Goal: Task Accomplishment & Management: Use online tool/utility

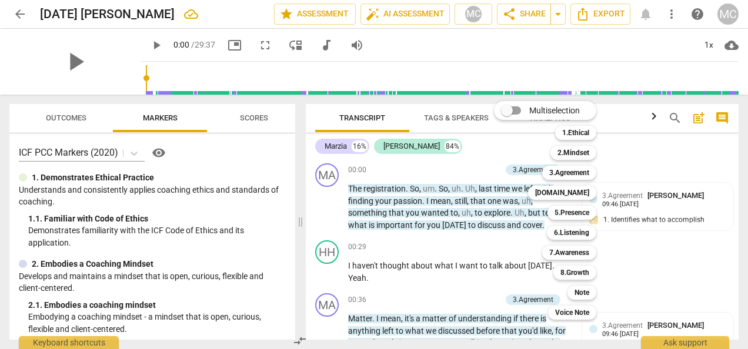
scroll to position [570, 0]
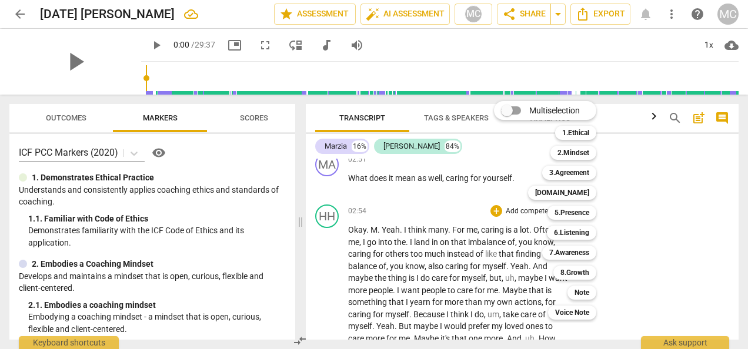
click at [486, 158] on div at bounding box center [374, 174] width 748 height 349
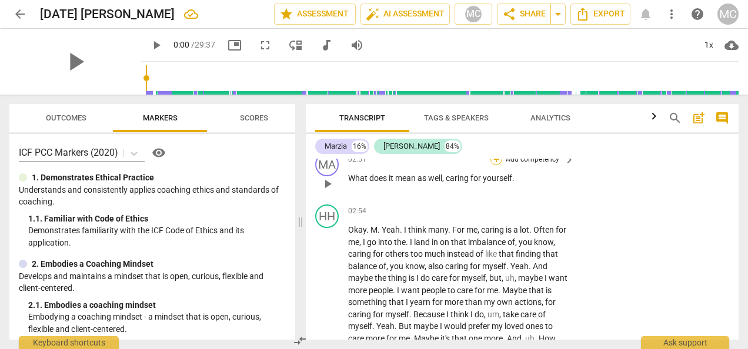
click at [497, 160] on div "+" at bounding box center [497, 160] width 12 height 12
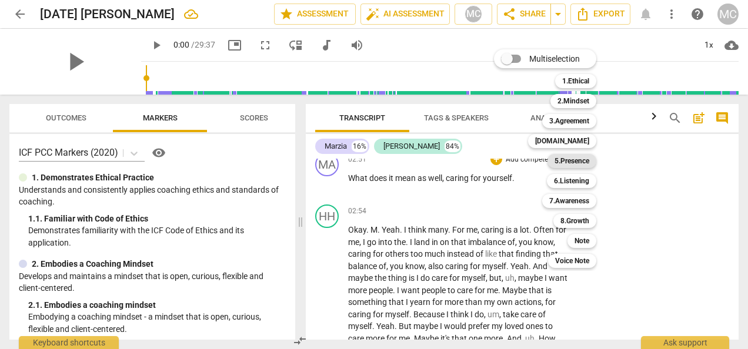
click at [572, 161] on b "5.Presence" at bounding box center [572, 161] width 35 height 14
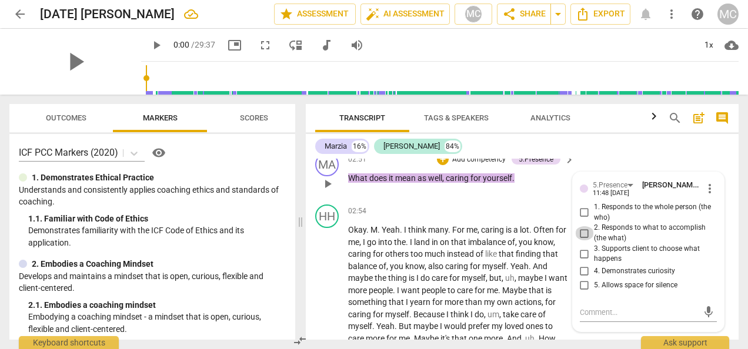
click at [580, 232] on input "2. Responds to what to accomplish (the what)" at bounding box center [584, 234] width 19 height 14
checkbox input "true"
click at [581, 252] on input "3. Supports client to choose what happens" at bounding box center [584, 254] width 19 height 14
checkbox input "true"
click at [729, 276] on div "HH play_arrow pause 02:54 + Add competency keyboard_arrow_right Okay . M . Yeah…" at bounding box center [522, 281] width 433 height 162
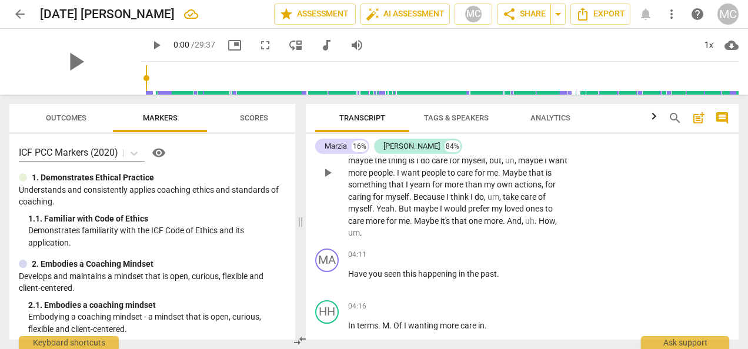
scroll to position [711, 0]
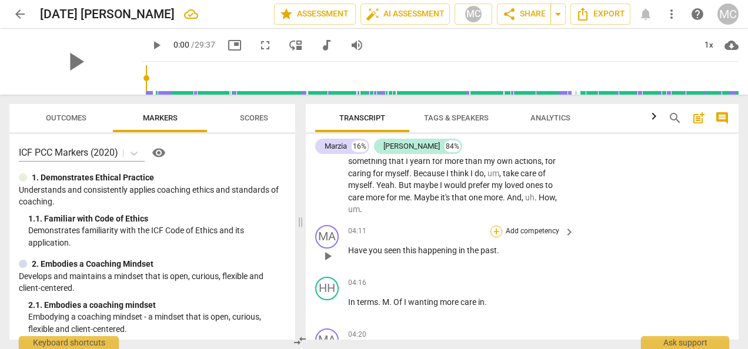
click at [493, 228] on div "+" at bounding box center [497, 232] width 12 height 12
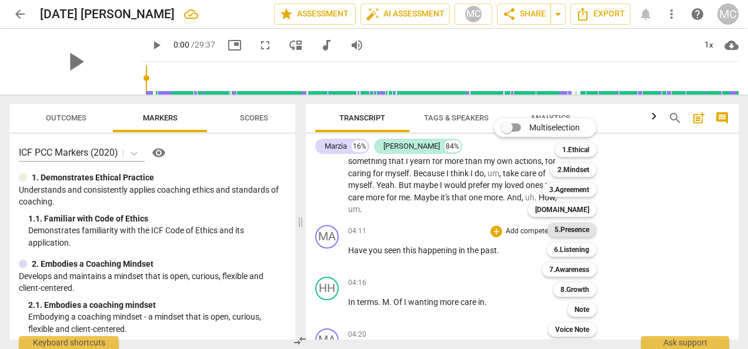
click at [568, 231] on b "5.Presence" at bounding box center [572, 230] width 35 height 14
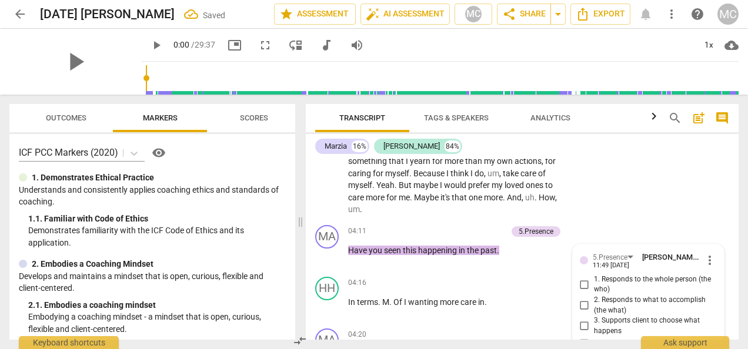
scroll to position [845, 0]
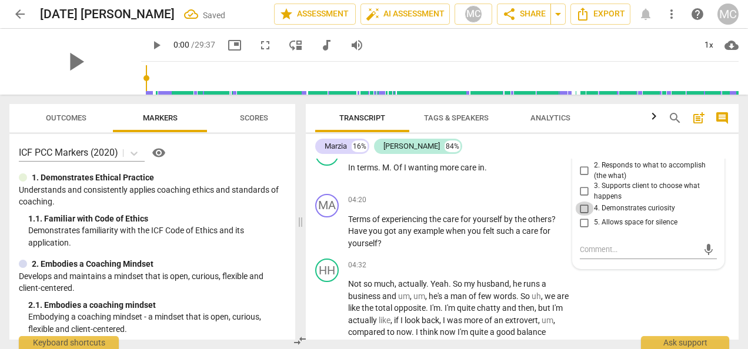
click at [583, 208] on input "4. Demonstrates curiosity" at bounding box center [584, 209] width 19 height 14
checkbox input "true"
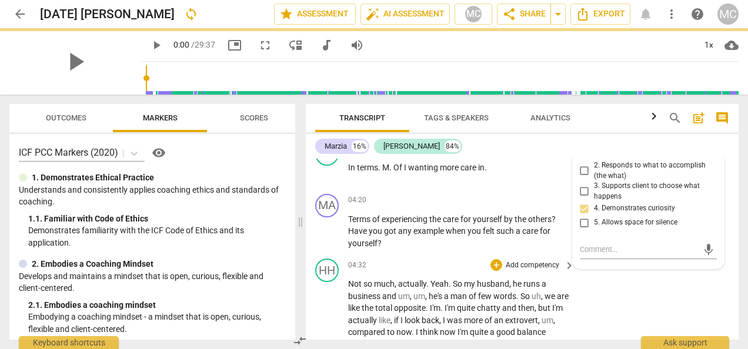
click at [546, 261] on p "Add competency" at bounding box center [533, 266] width 56 height 11
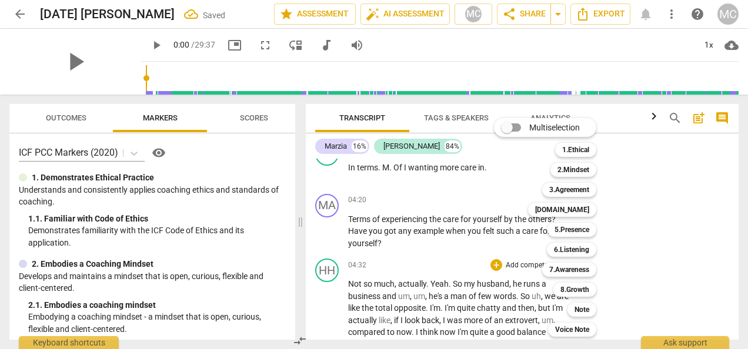
click at [518, 245] on div "Multiselection m 1.Ethical 1 2.Mindset 2 3.Agreement 3 [DOMAIN_NAME] 4 5.Presen…" at bounding box center [553, 227] width 129 height 225
click at [652, 271] on div at bounding box center [374, 174] width 748 height 349
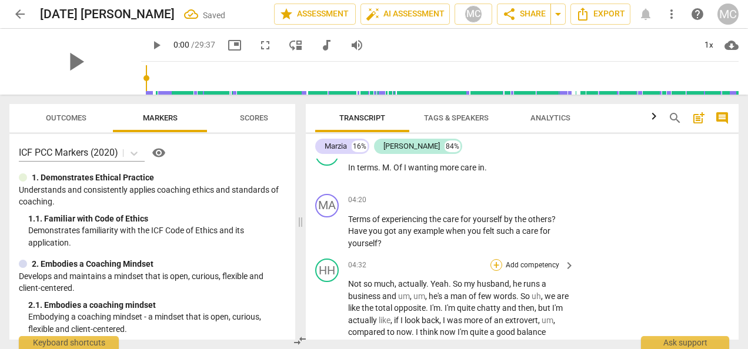
click at [492, 263] on div "+" at bounding box center [497, 265] width 12 height 12
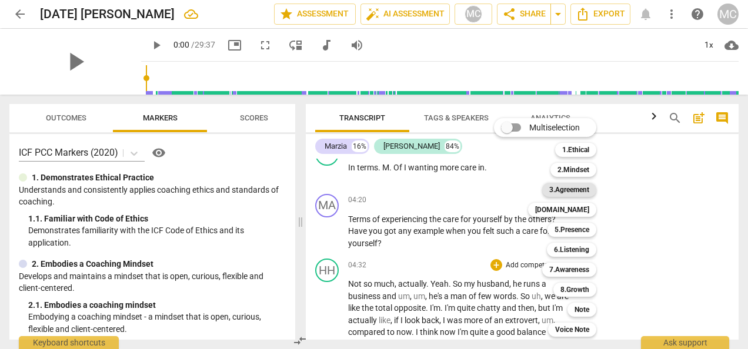
click at [558, 191] on b "3.Agreement" at bounding box center [570, 190] width 40 height 14
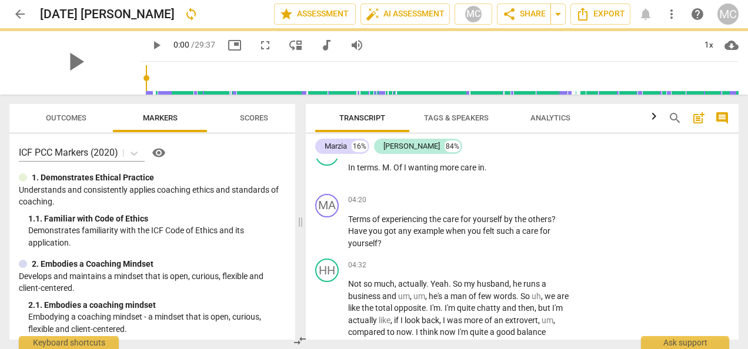
scroll to position [991, 0]
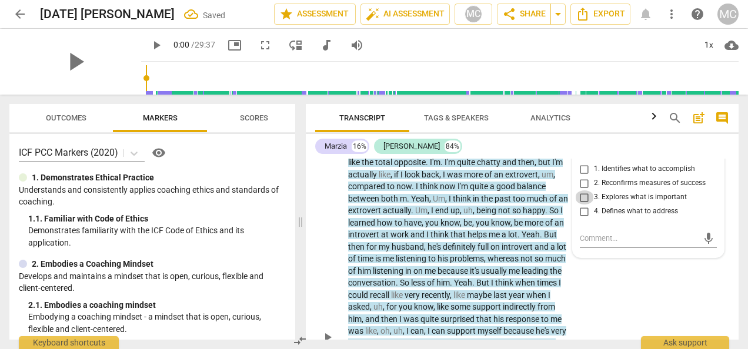
click at [584, 201] on input "3. Explores what is important" at bounding box center [584, 198] width 19 height 14
checkbox input "true"
click at [587, 280] on div "HH play_arrow pause 04:32 + Add competency 3.Agreement keyboard_arrow_right Not…" at bounding box center [522, 327] width 433 height 439
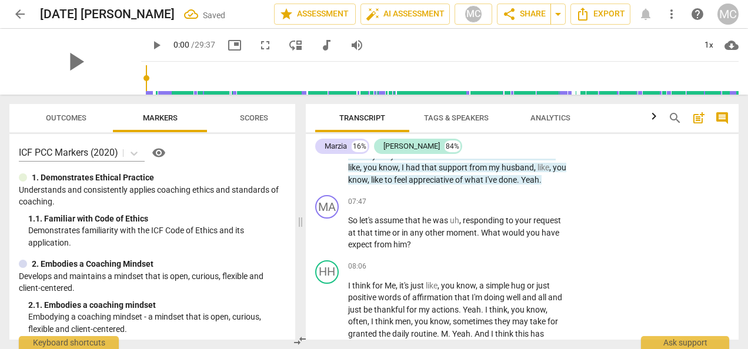
scroll to position [1359, 0]
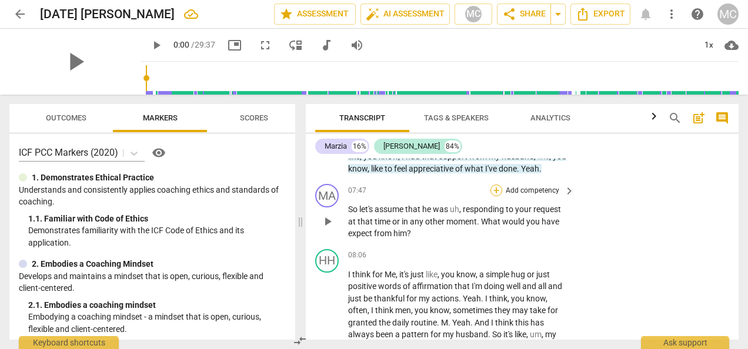
click at [494, 197] on div "+" at bounding box center [497, 191] width 12 height 12
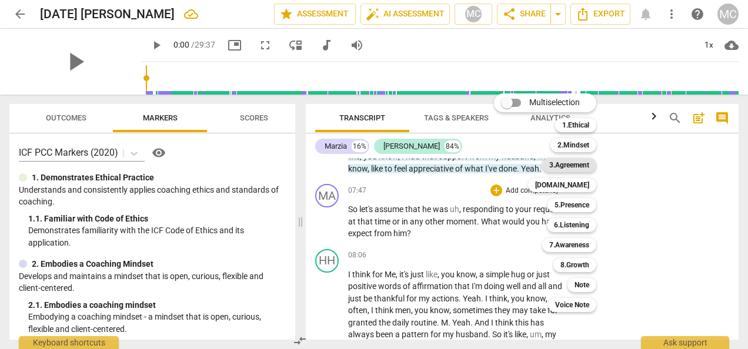
click at [567, 166] on b "3.Agreement" at bounding box center [570, 165] width 40 height 14
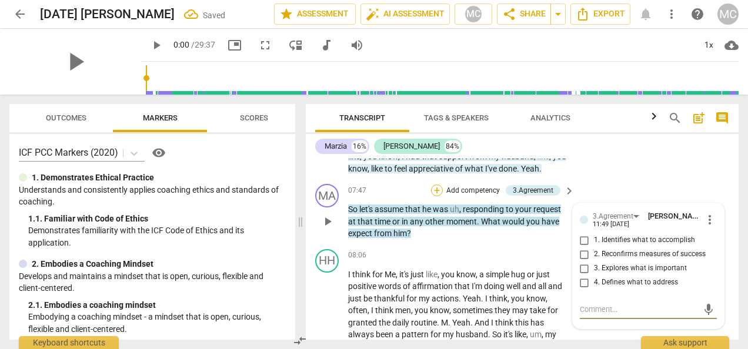
click at [435, 197] on div "+" at bounding box center [437, 191] width 12 height 12
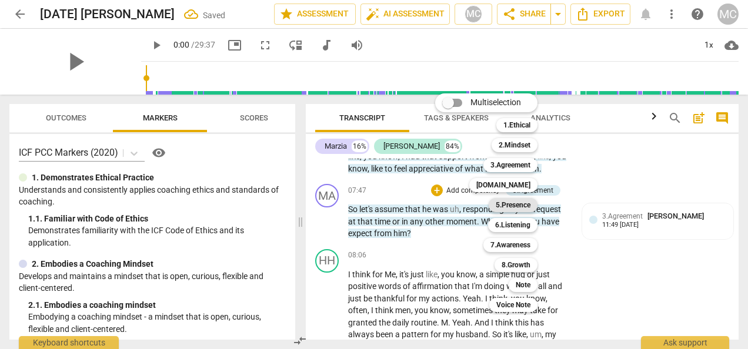
click at [493, 201] on div "5.Presence" at bounding box center [513, 205] width 49 height 14
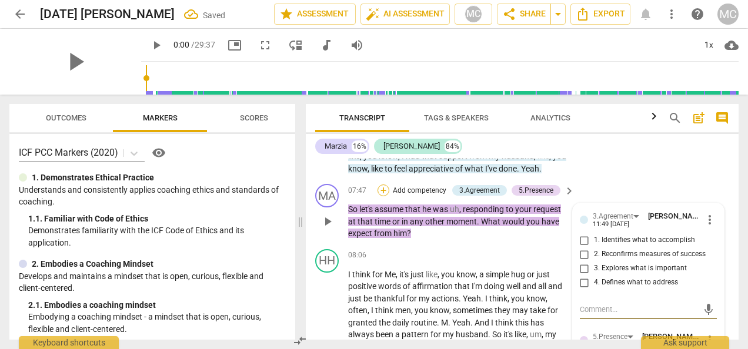
click at [382, 197] on div "+" at bounding box center [384, 191] width 12 height 12
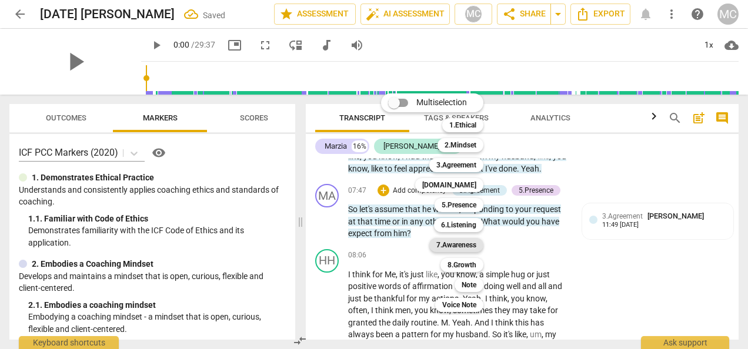
click at [460, 248] on b "7.Awareness" at bounding box center [457, 245] width 40 height 14
